Goal: Transaction & Acquisition: Purchase product/service

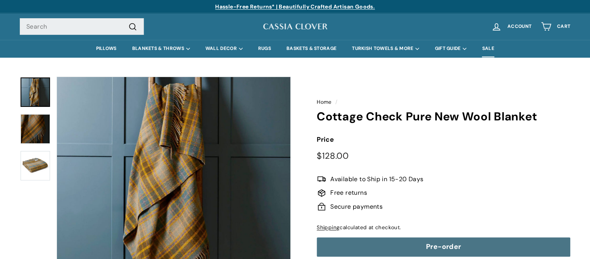
click at [494, 47] on link "SALE" at bounding box center [488, 48] width 28 height 17
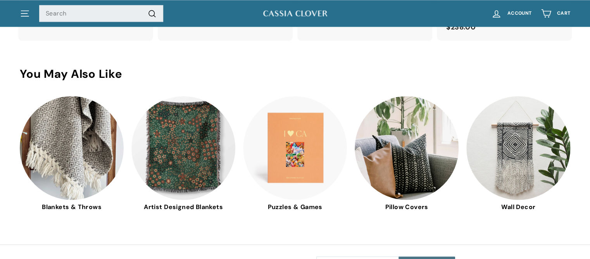
scroll to position [2118, 0]
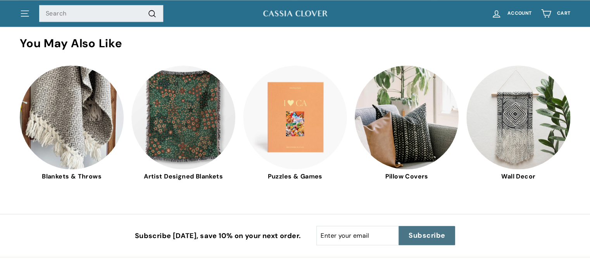
click at [411, 171] on span "Pillow Covers" at bounding box center [407, 176] width 104 height 10
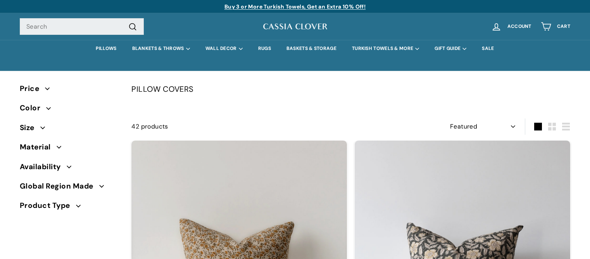
select select "manual"
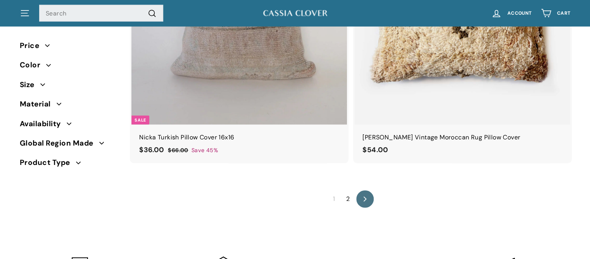
scroll to position [5189, 0]
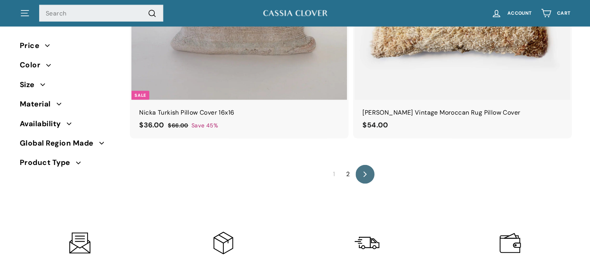
click at [363, 172] on icon "icon-chevron" at bounding box center [364, 174] width 5 height 5
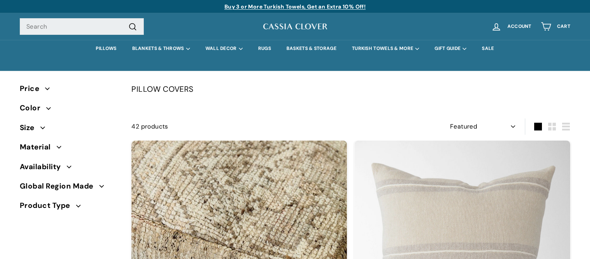
select select "manual"
